Goal: Information Seeking & Learning: Learn about a topic

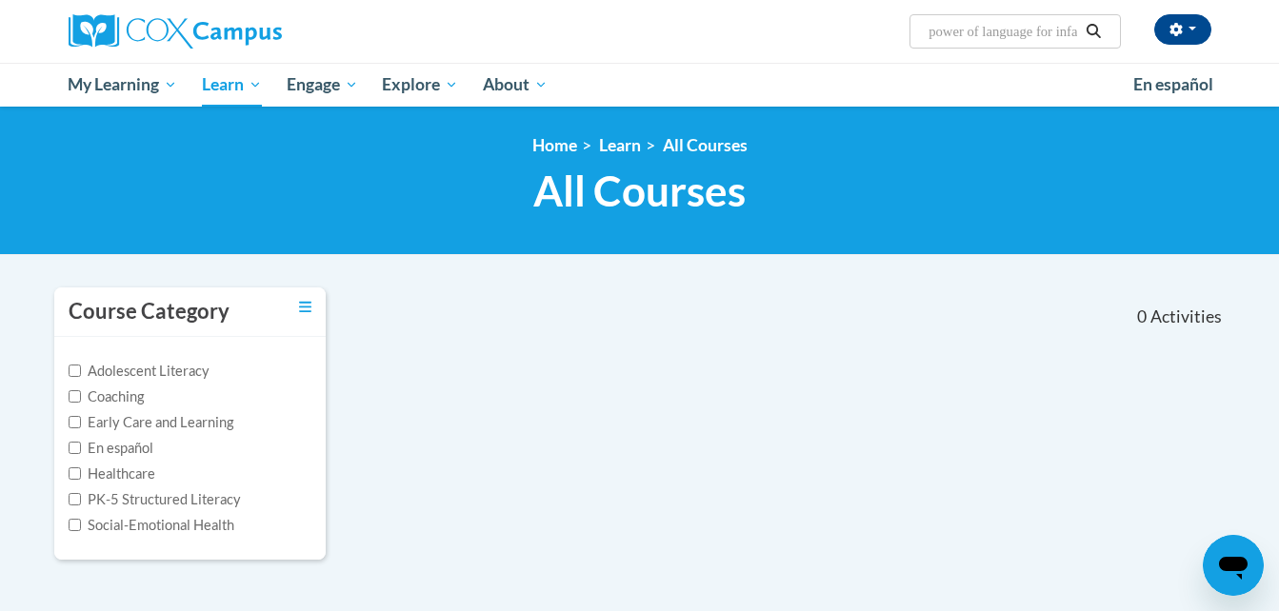
click at [1062, 35] on input "power of language for infant and toddlers" at bounding box center [1002, 31] width 152 height 23
click at [1065, 29] on input "power of language for infant and toddlers" at bounding box center [1002, 31] width 152 height 23
click at [1075, 32] on input "pow infant and toddlers" at bounding box center [1002, 31] width 152 height 23
type input "p"
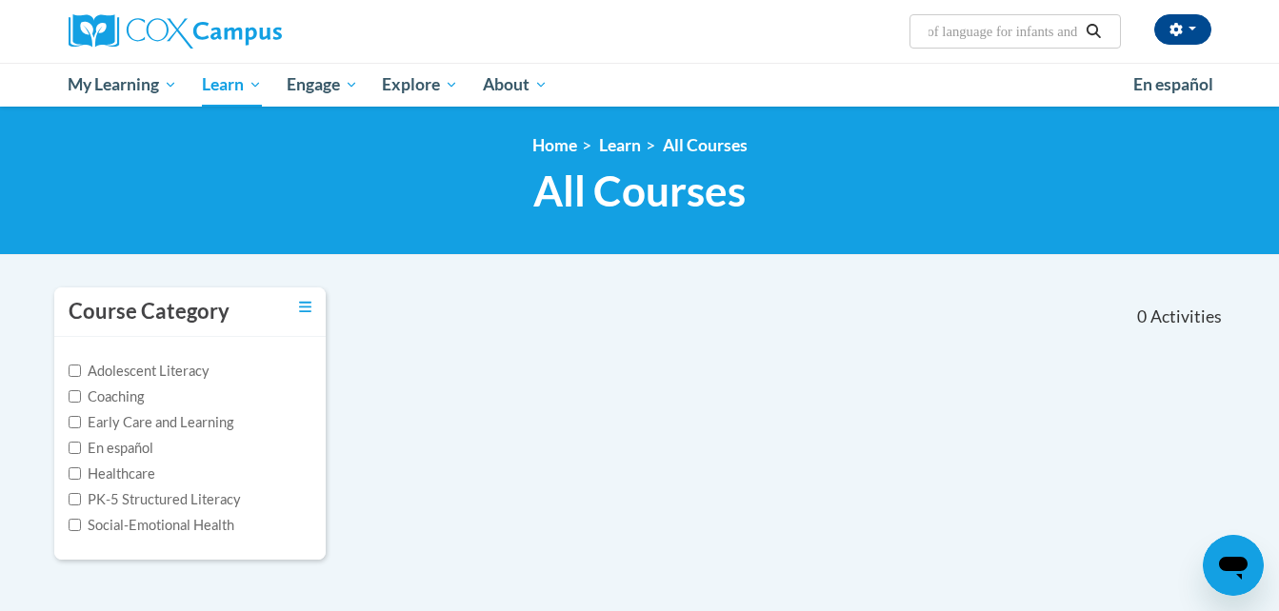
click at [1043, 35] on input "power of language for infants and" at bounding box center [1002, 31] width 152 height 23
click at [1075, 34] on input "power of language for infant and" at bounding box center [1002, 31] width 152 height 23
type input "power of language for infant and toddlers"
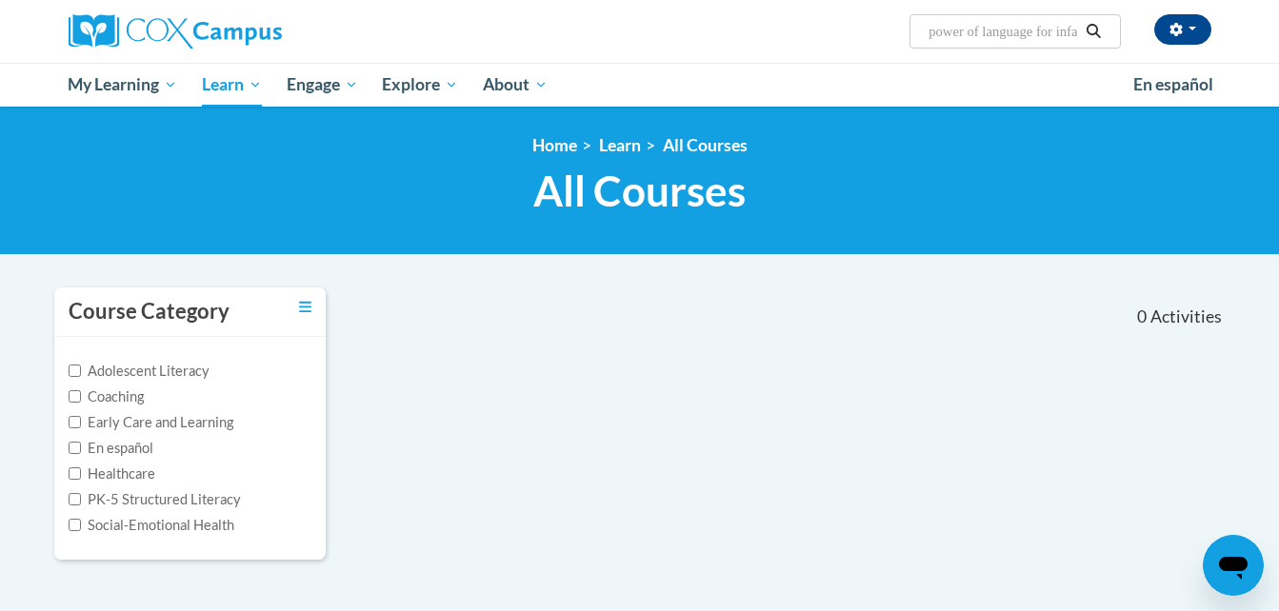
click at [1070, 26] on input "power of language for infant and toddlers" at bounding box center [1002, 31] width 152 height 23
click at [1061, 27] on input "poinfant and toddlers" at bounding box center [1002, 31] width 152 height 23
type input "p"
type input "power of language"
